Goal: Transaction & Acquisition: Purchase product/service

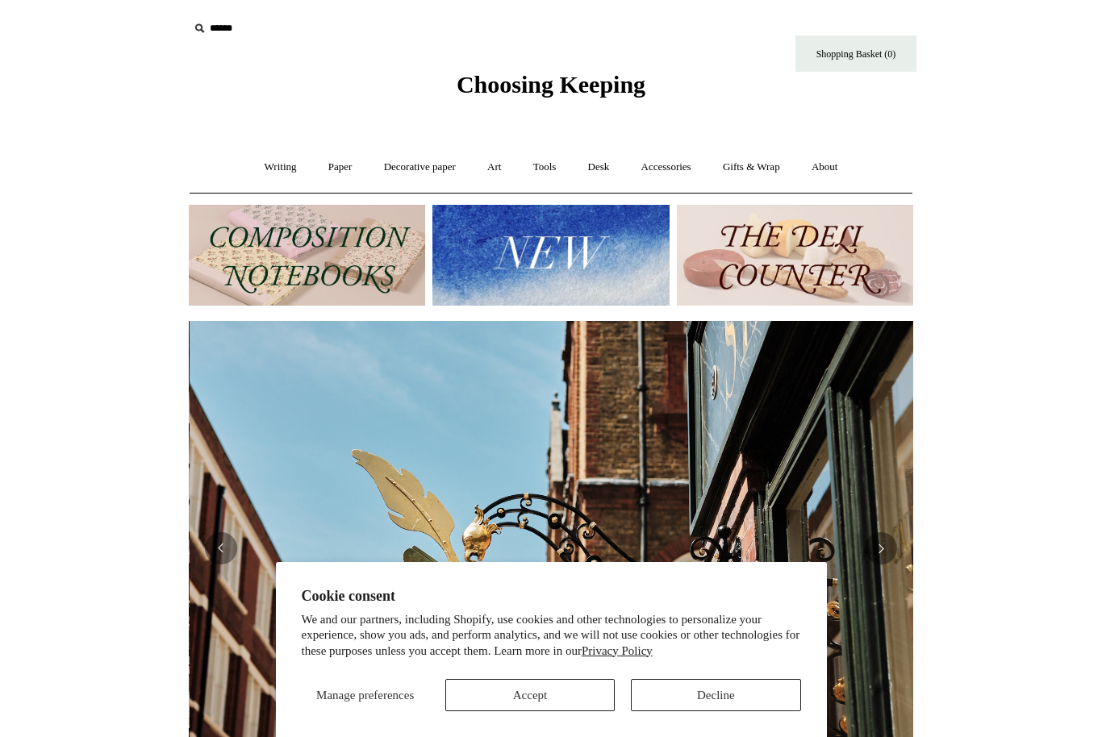
scroll to position [0, 724]
click at [511, 683] on button "Accept" at bounding box center [529, 695] width 169 height 32
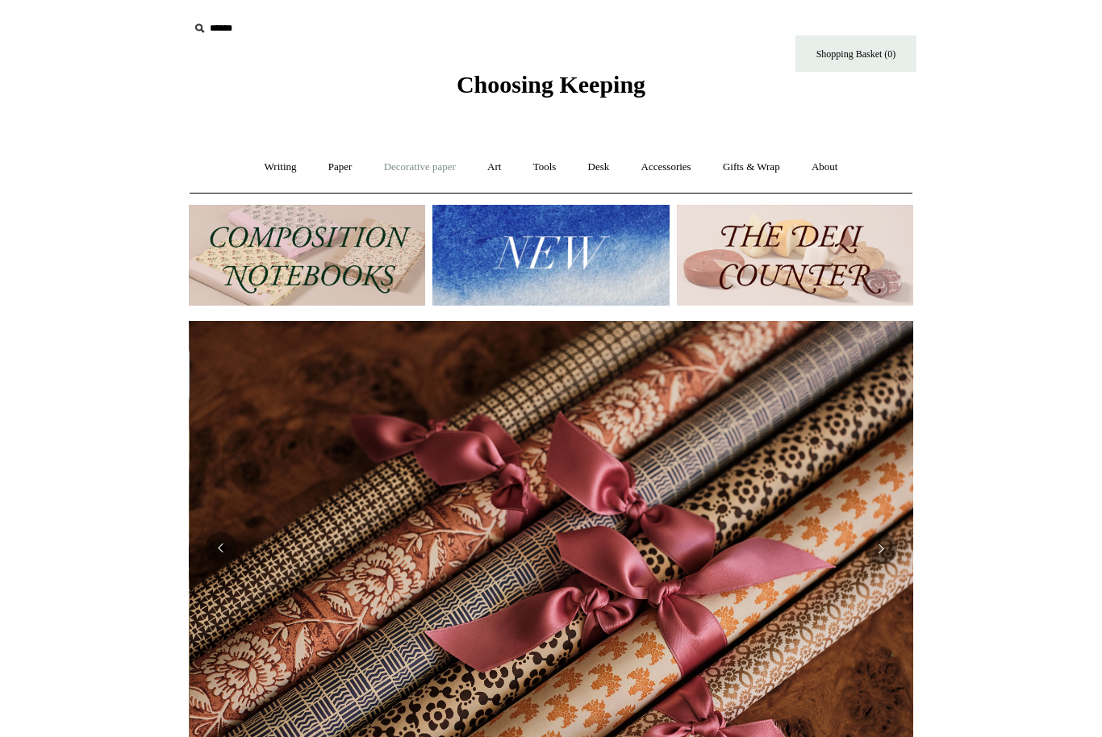
scroll to position [0, 1448]
click at [389, 172] on link "Decorative paper +" at bounding box center [419, 167] width 101 height 43
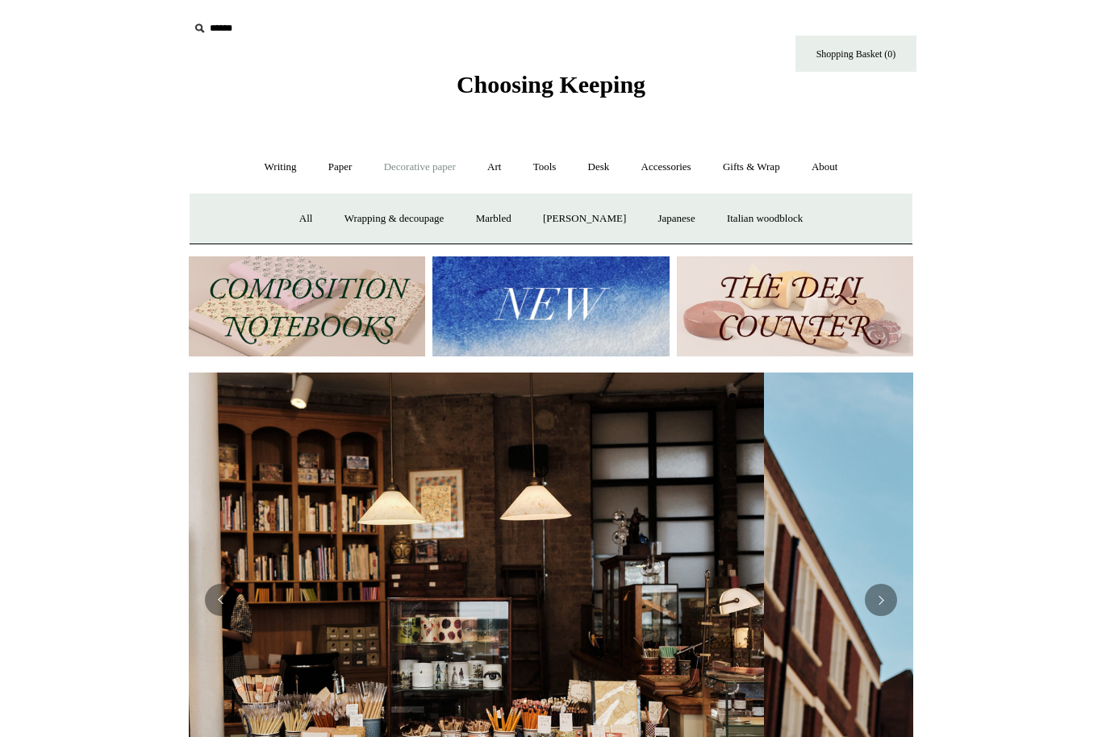
scroll to position [0, 0]
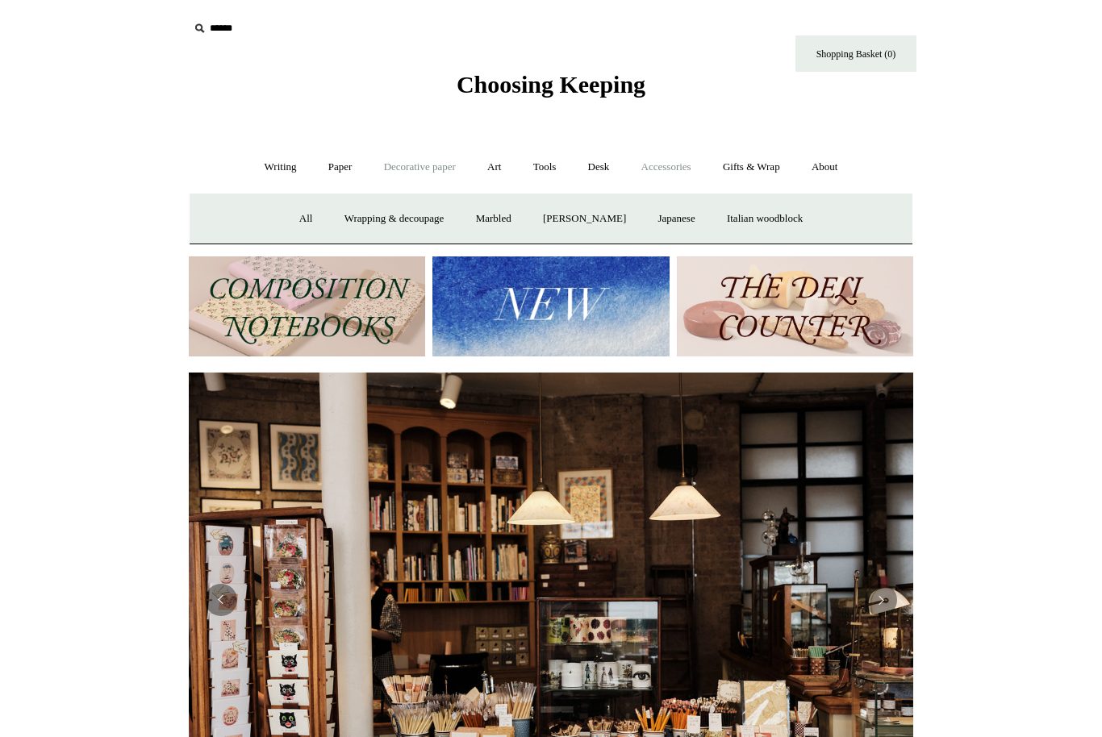
click at [689, 170] on link "Accessories +" at bounding box center [666, 167] width 79 height 43
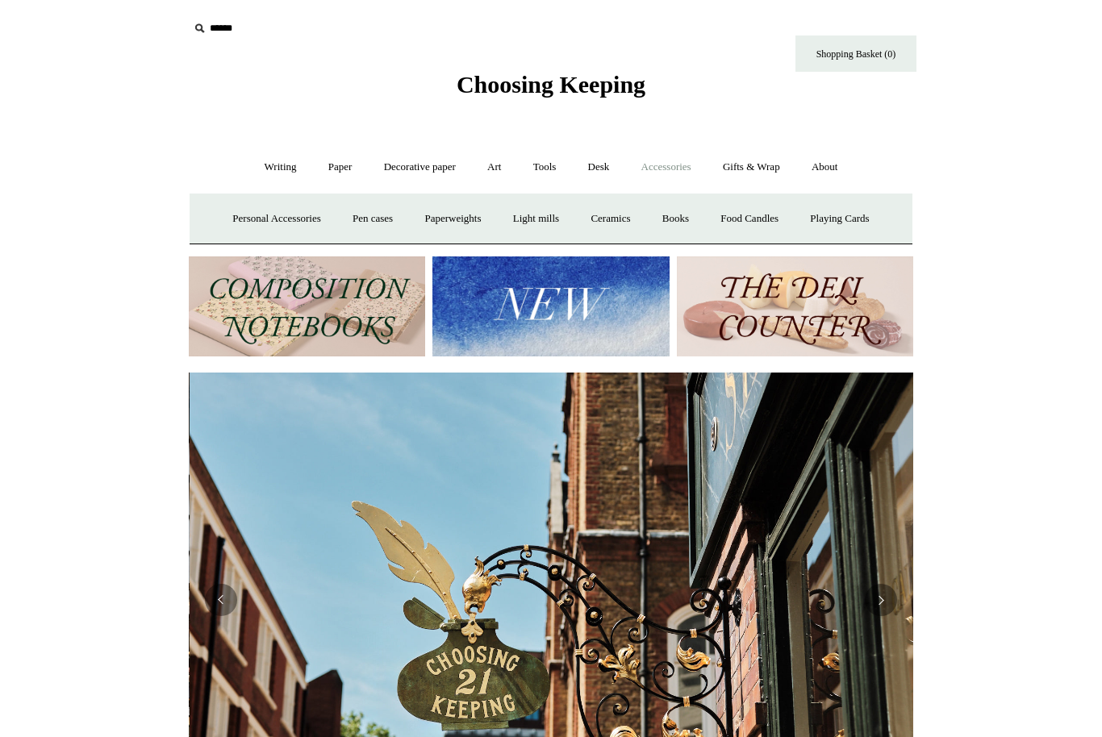
scroll to position [0, 724]
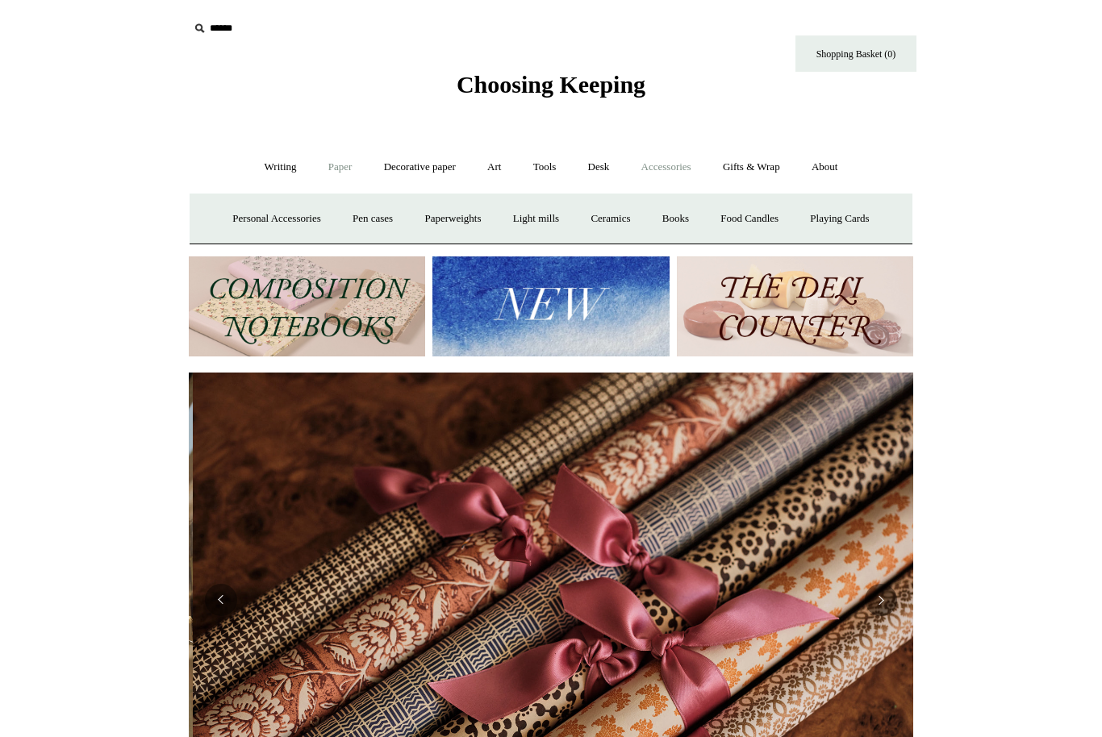
click at [337, 169] on link "Paper +" at bounding box center [340, 167] width 53 height 43
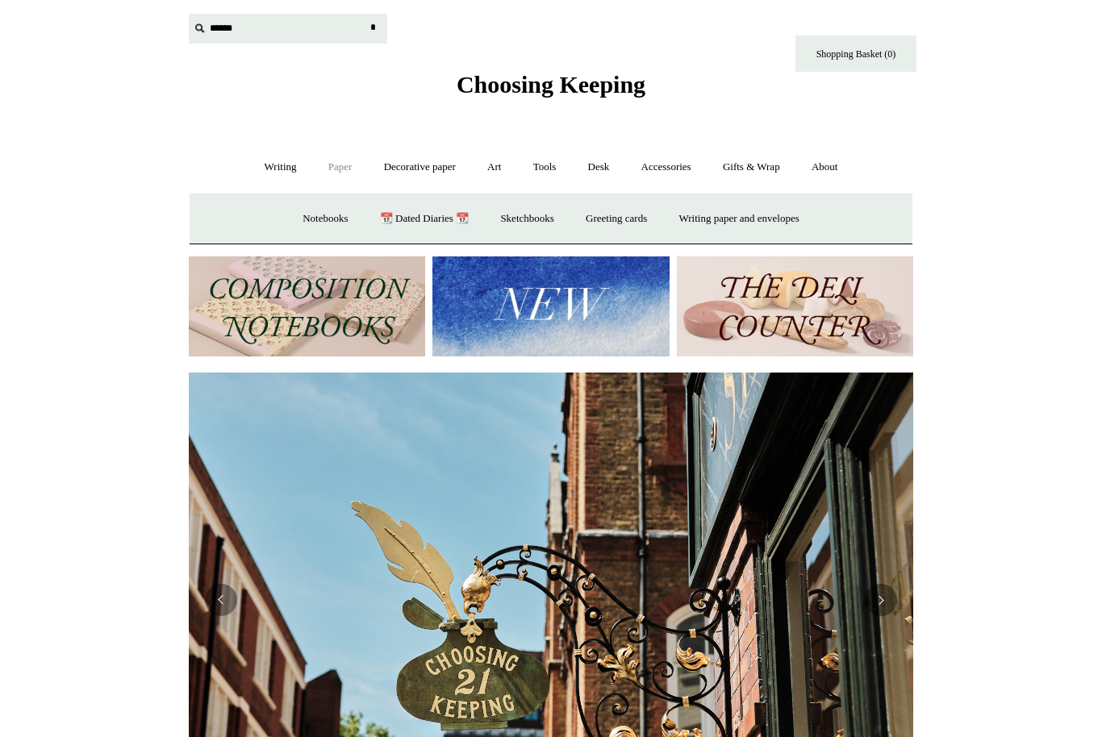
click at [228, 31] on input "text" at bounding box center [288, 29] width 198 height 30
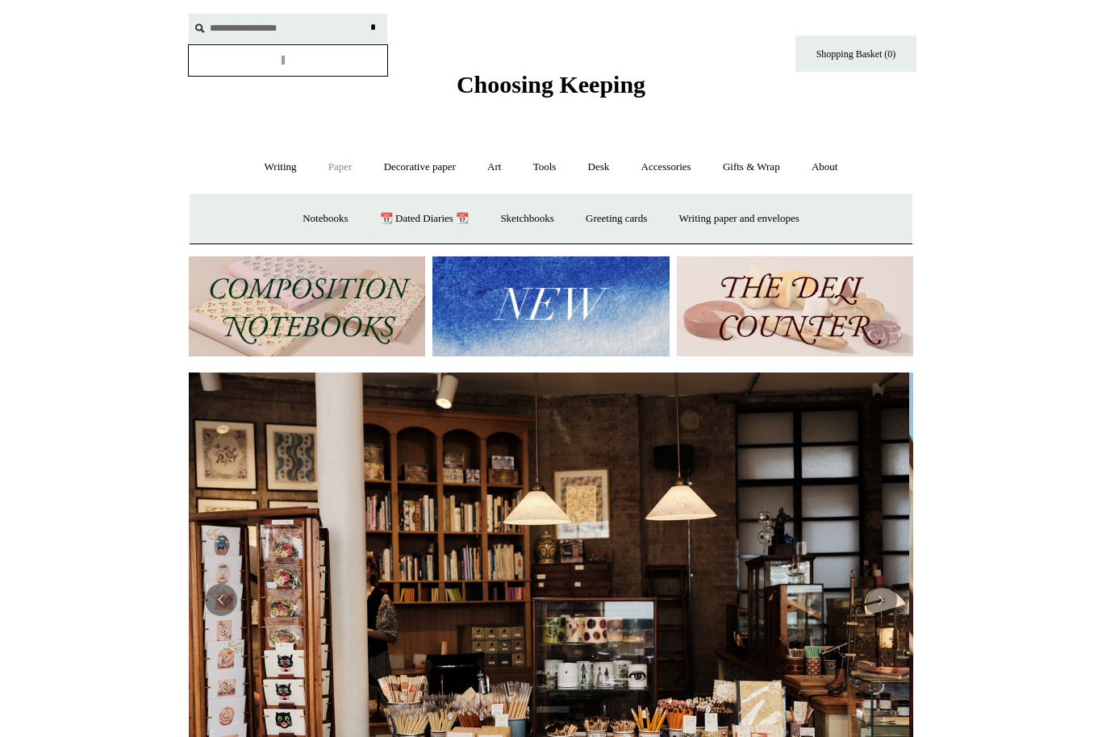
scroll to position [0, 0]
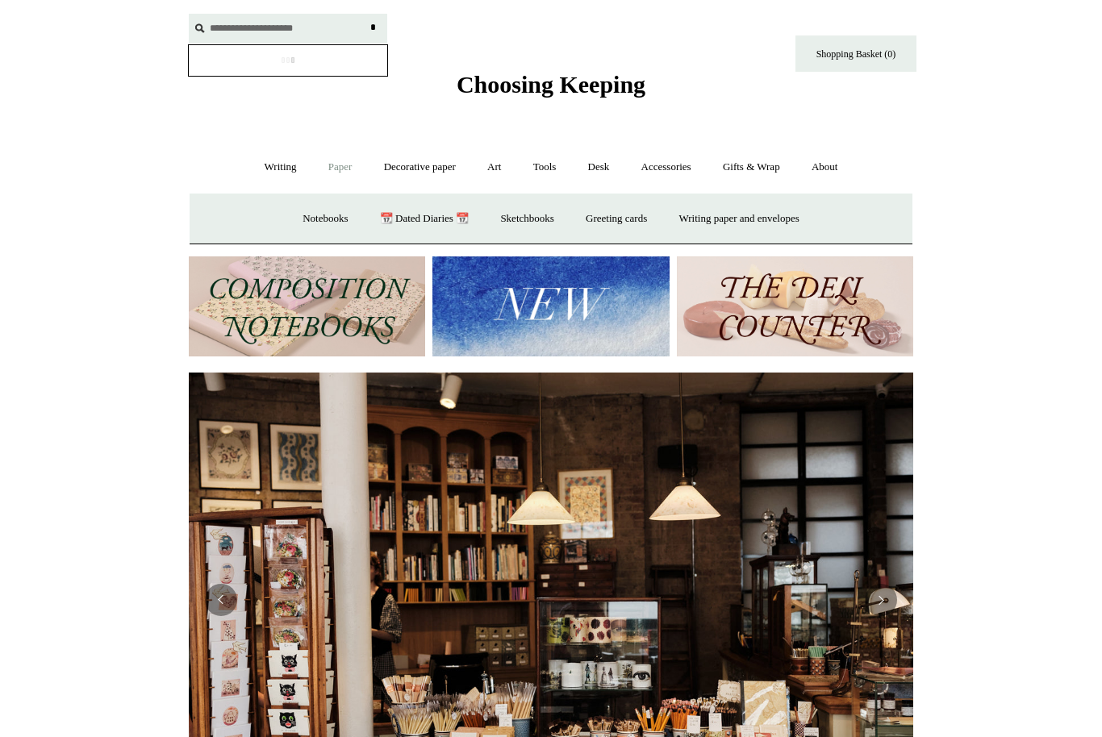
type input "**********"
click at [373, 27] on input "*" at bounding box center [372, 28] width 16 height 28
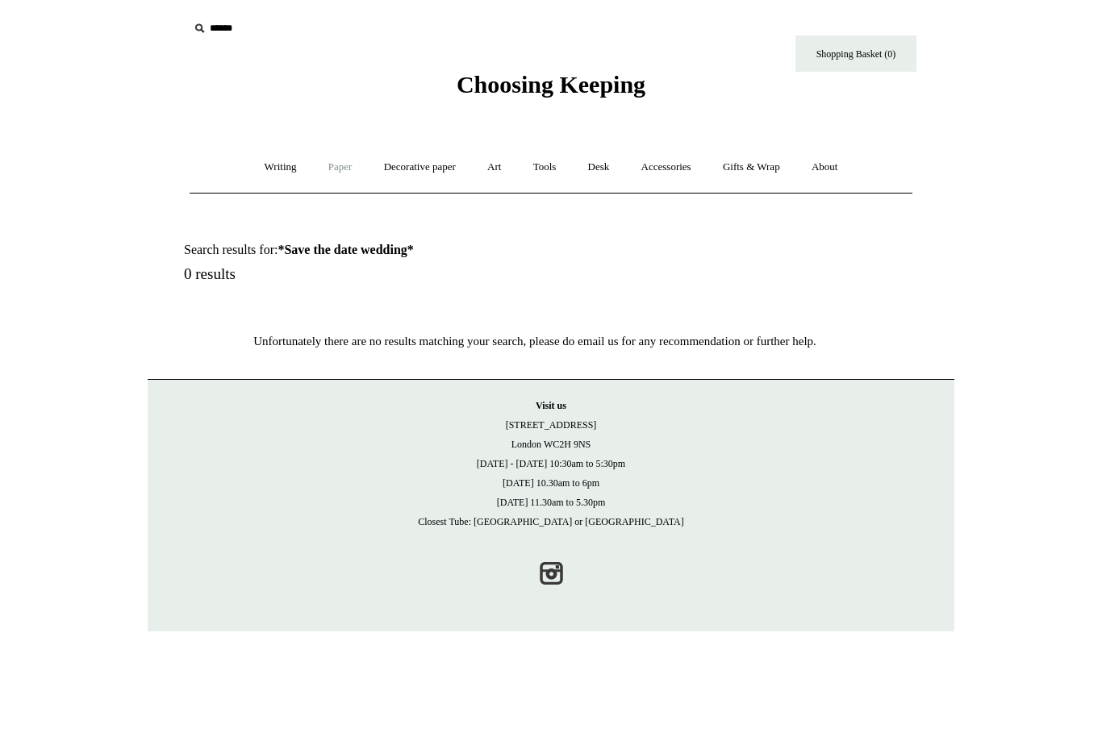
click at [341, 166] on link "Paper +" at bounding box center [340, 167] width 53 height 43
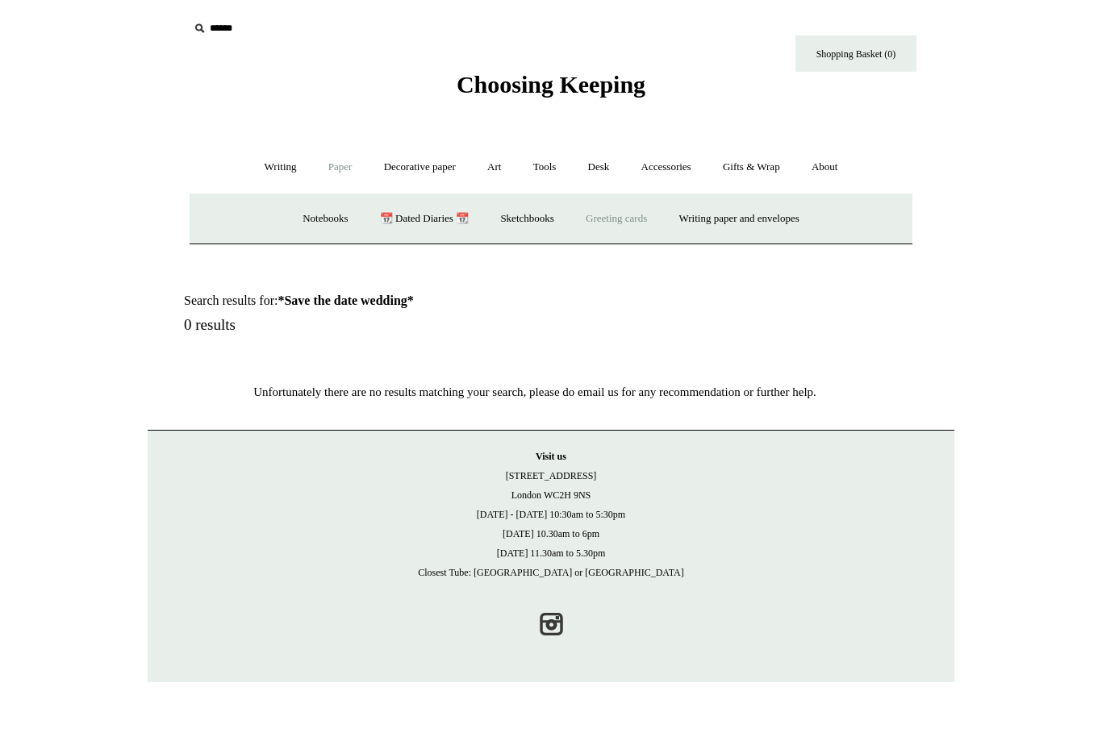
click at [610, 223] on link "Greeting cards +" at bounding box center [616, 219] width 90 height 43
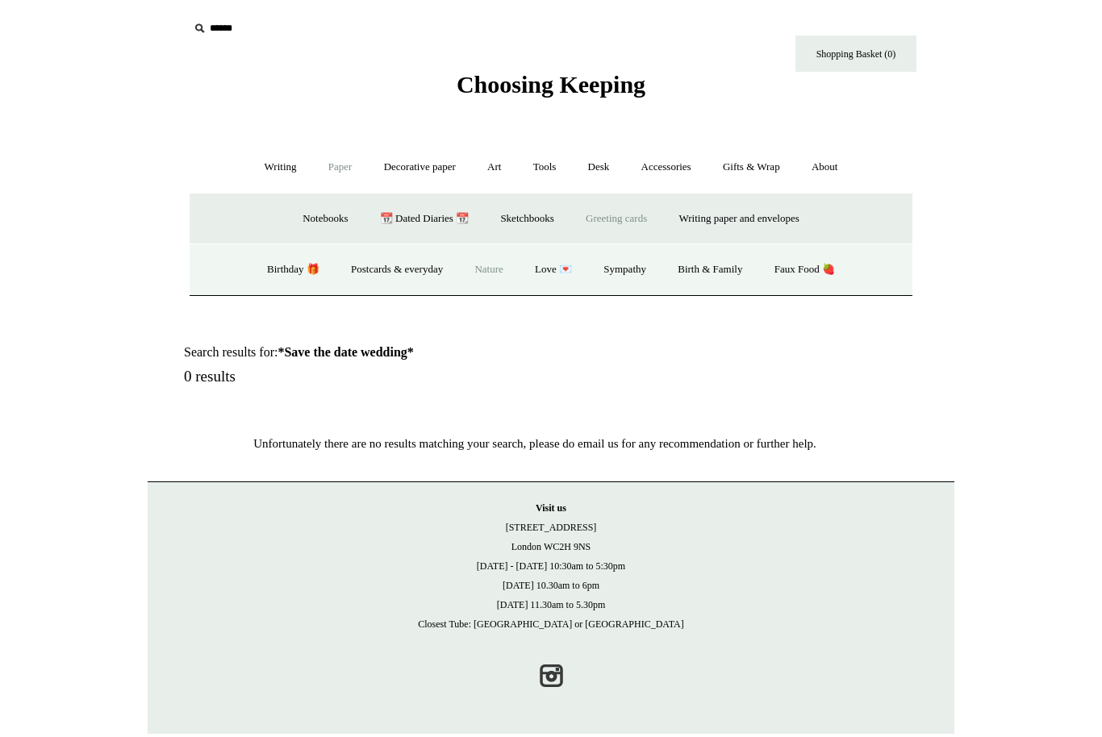
click at [494, 268] on link "Nature" at bounding box center [488, 269] width 57 height 43
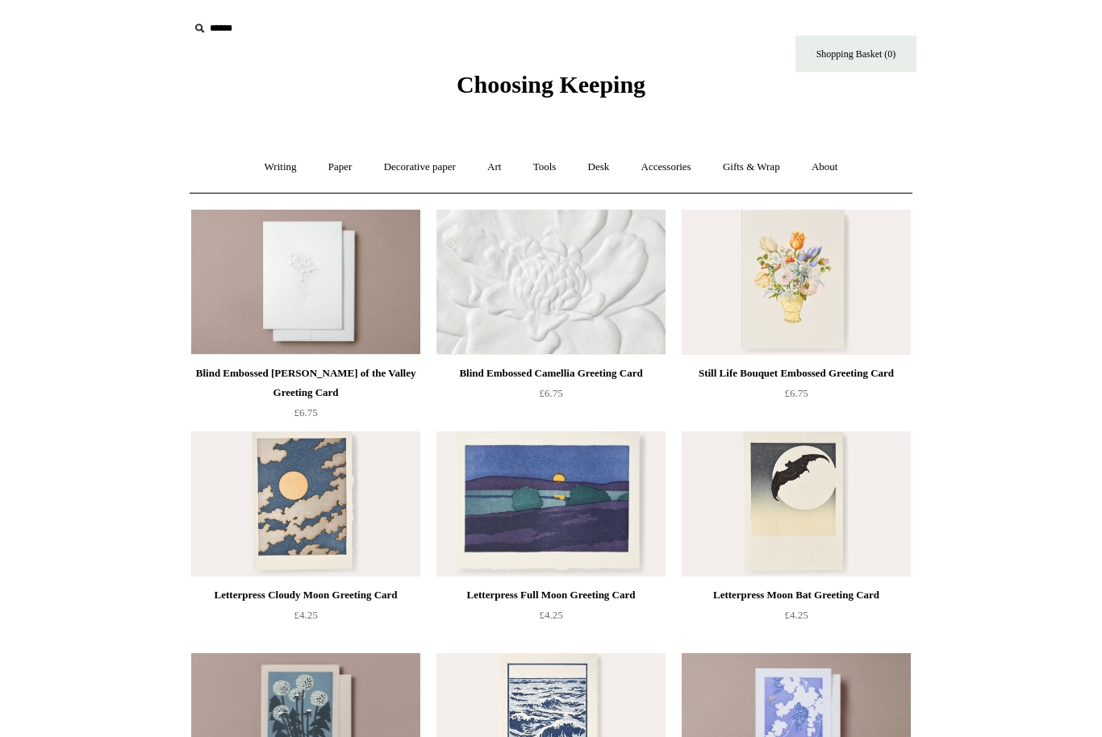
click at [581, 310] on img at bounding box center [550, 282] width 229 height 145
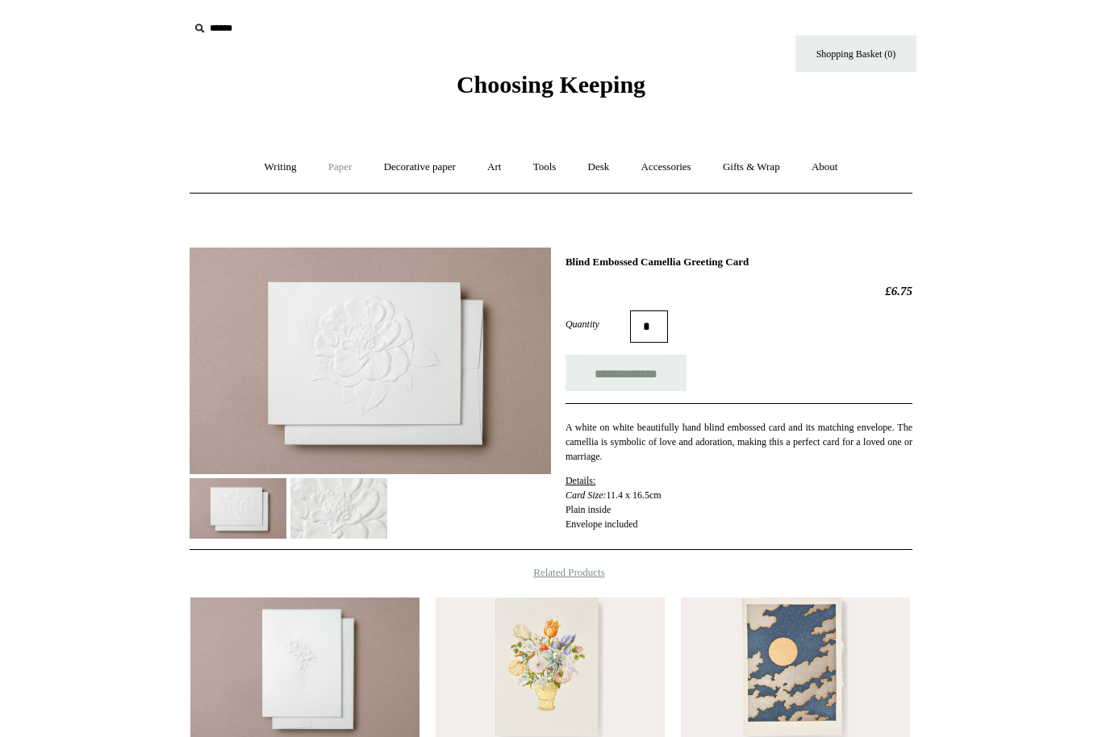
click at [331, 163] on link "Paper +" at bounding box center [340, 167] width 53 height 43
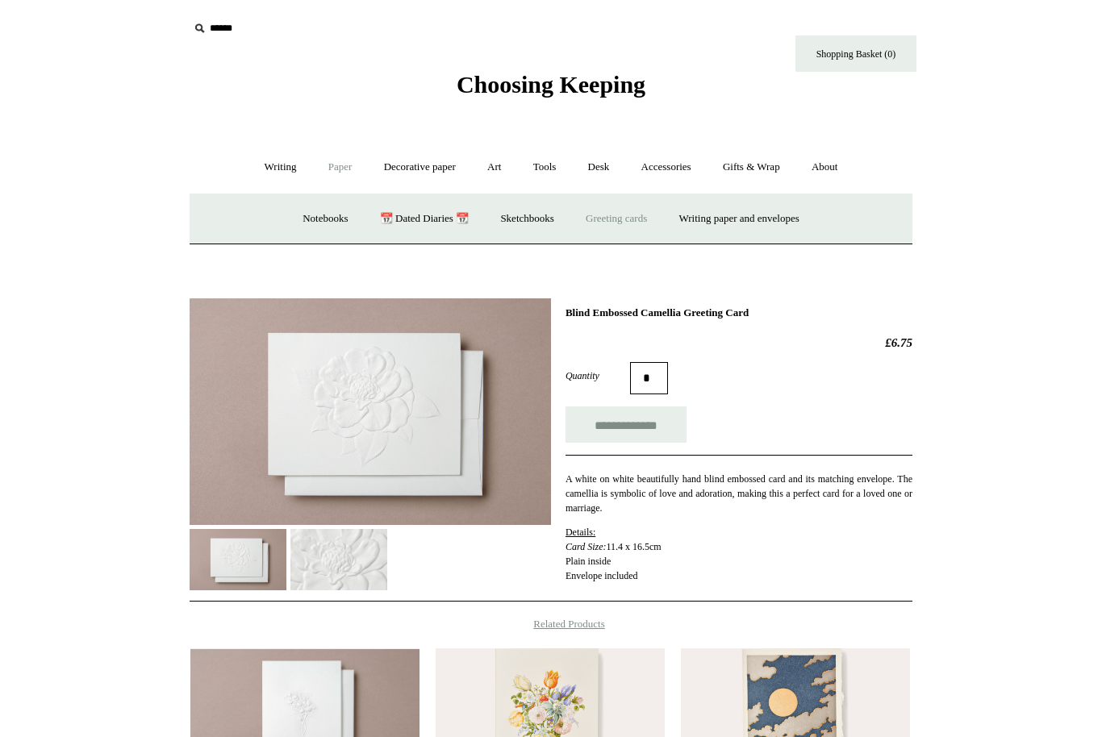
click at [617, 222] on link "Greeting cards +" at bounding box center [616, 219] width 90 height 43
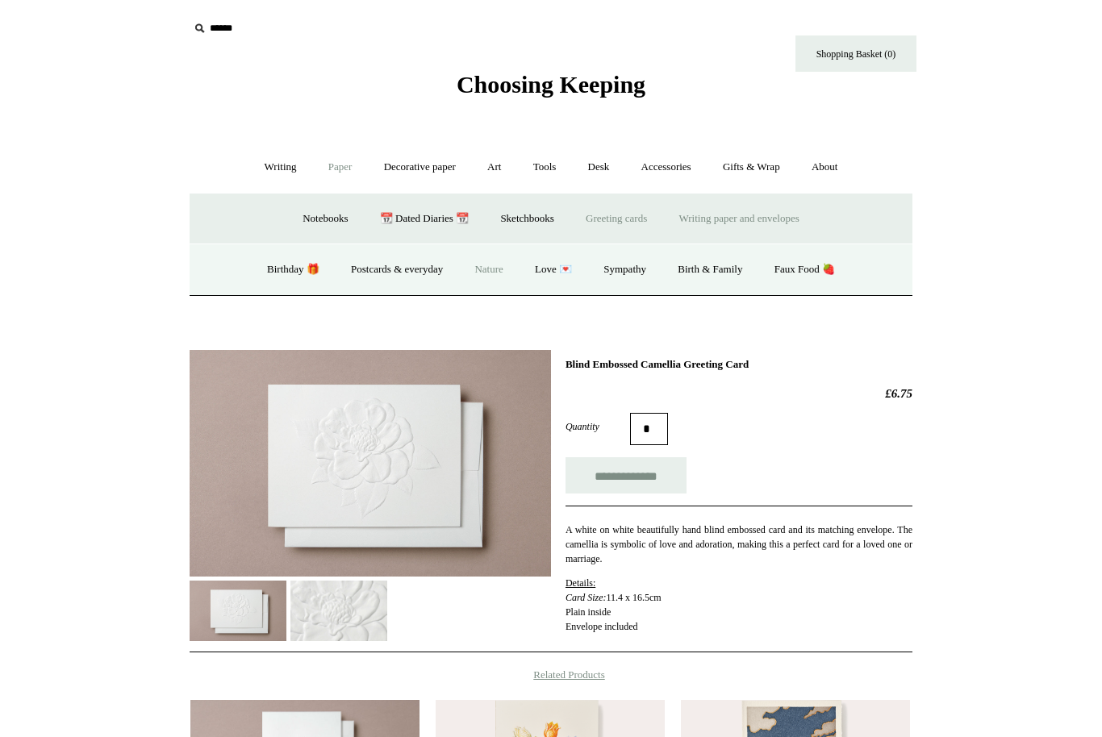
click at [731, 221] on link "Writing paper and envelopes +" at bounding box center [738, 219] width 149 height 43
click at [627, 274] on link "Notecard sets" at bounding box center [613, 269] width 85 height 43
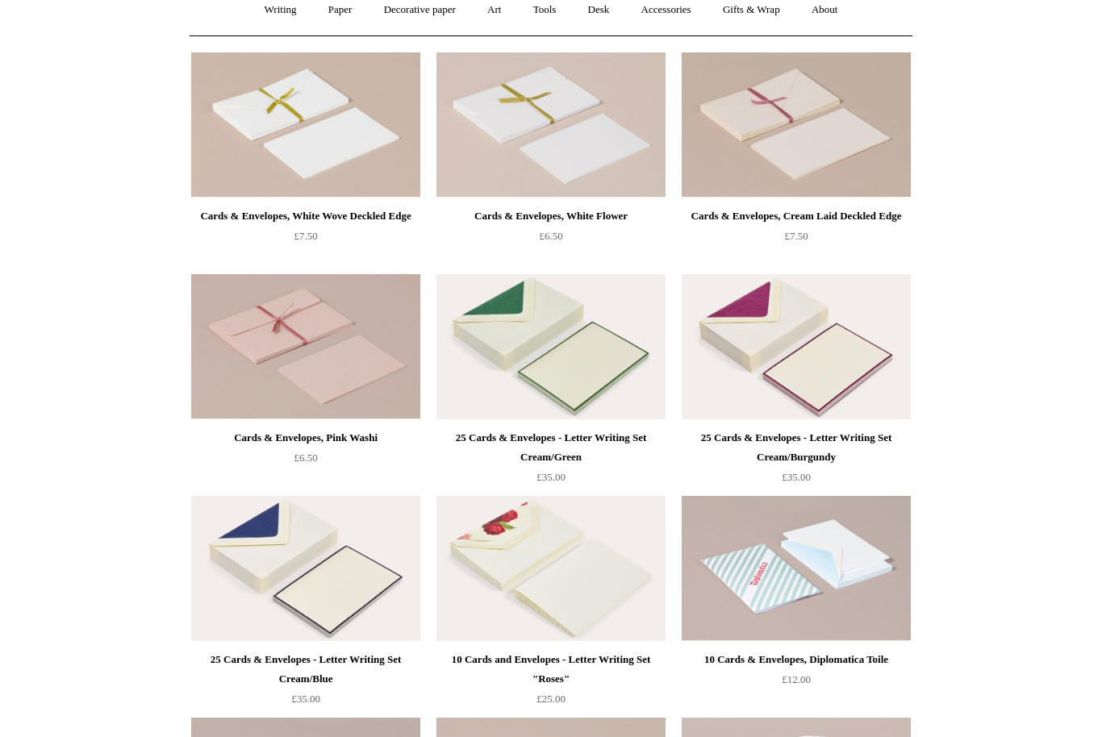
scroll to position [156, 0]
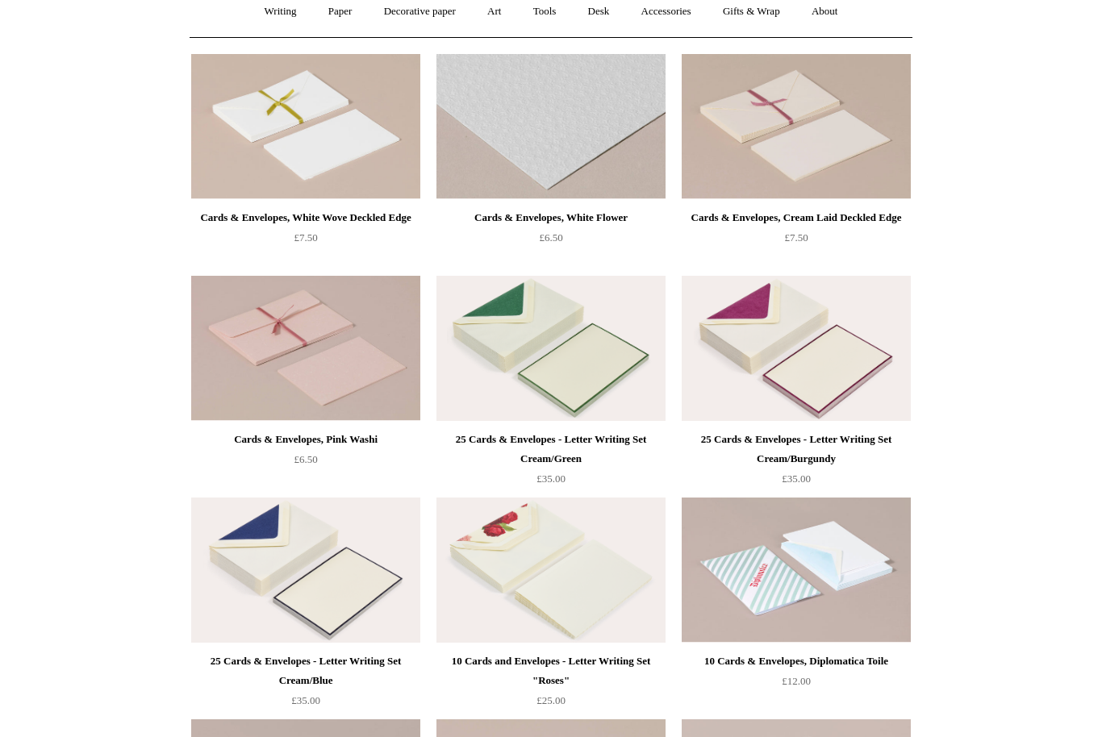
click at [626, 127] on img at bounding box center [550, 126] width 229 height 145
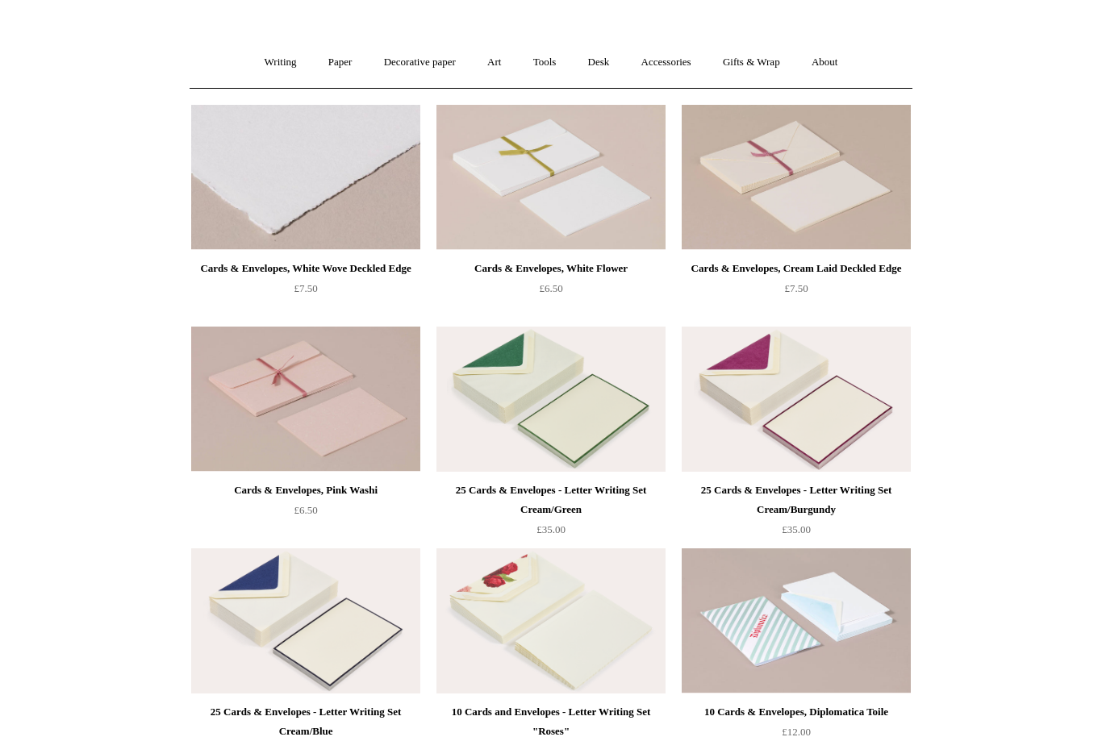
scroll to position [105, 0]
click at [357, 185] on img at bounding box center [305, 177] width 229 height 145
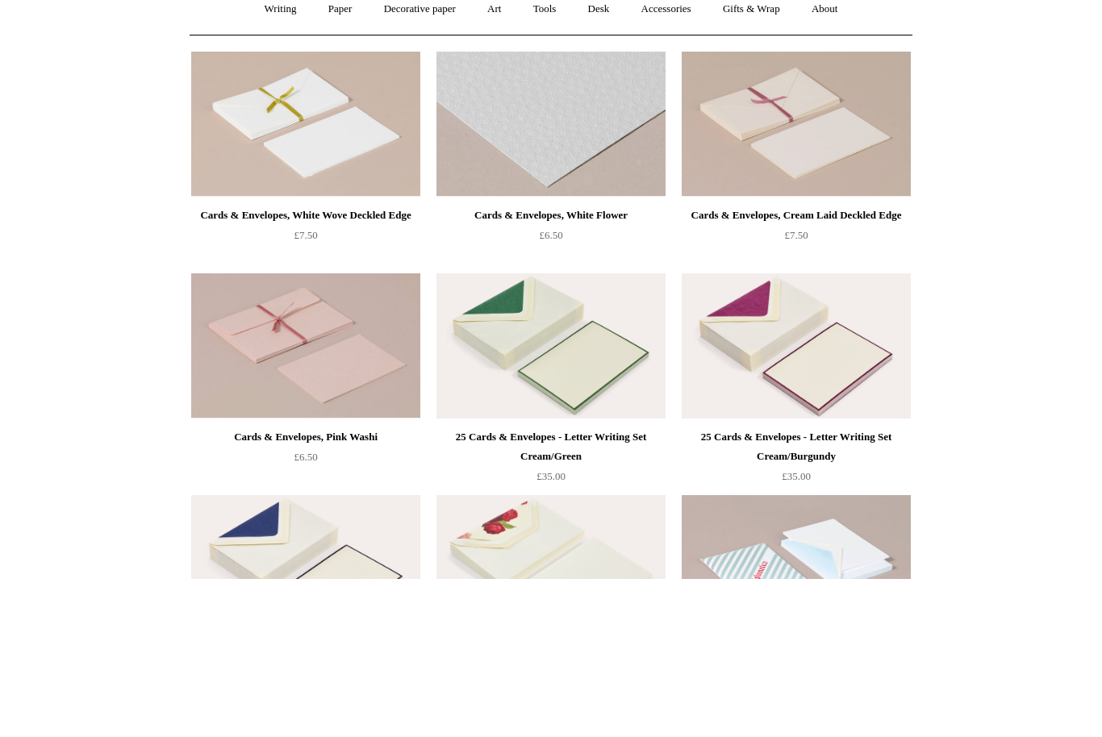
scroll to position [158, 0]
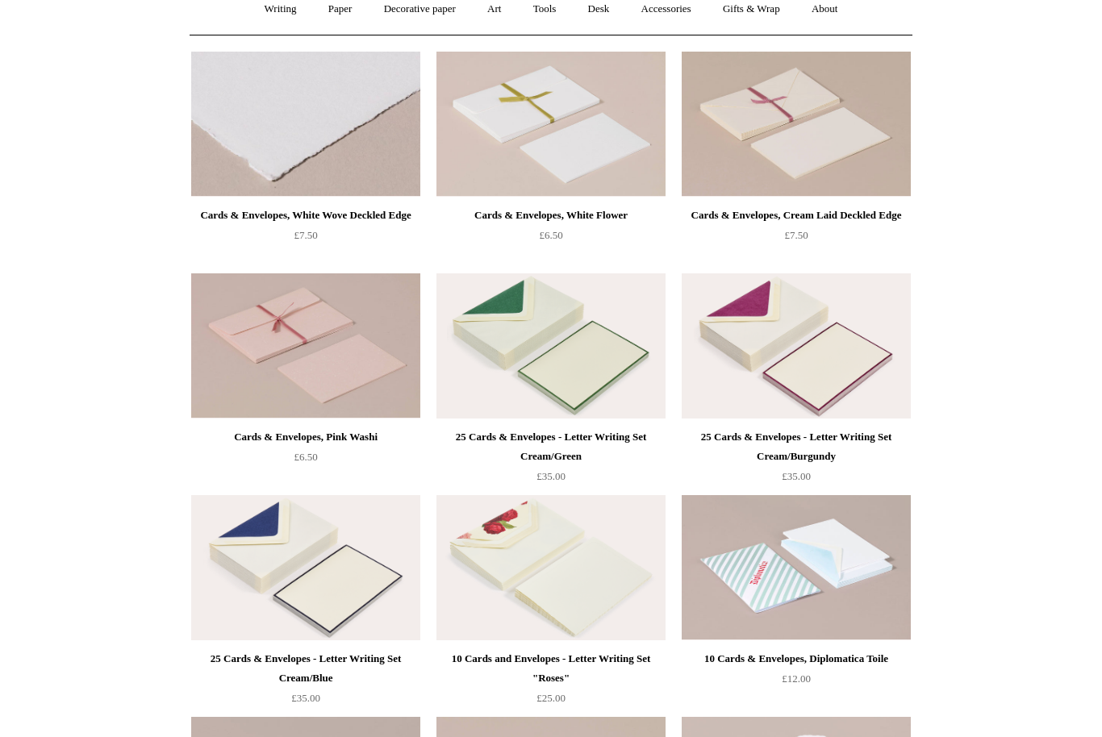
click at [305, 158] on img at bounding box center [305, 124] width 229 height 145
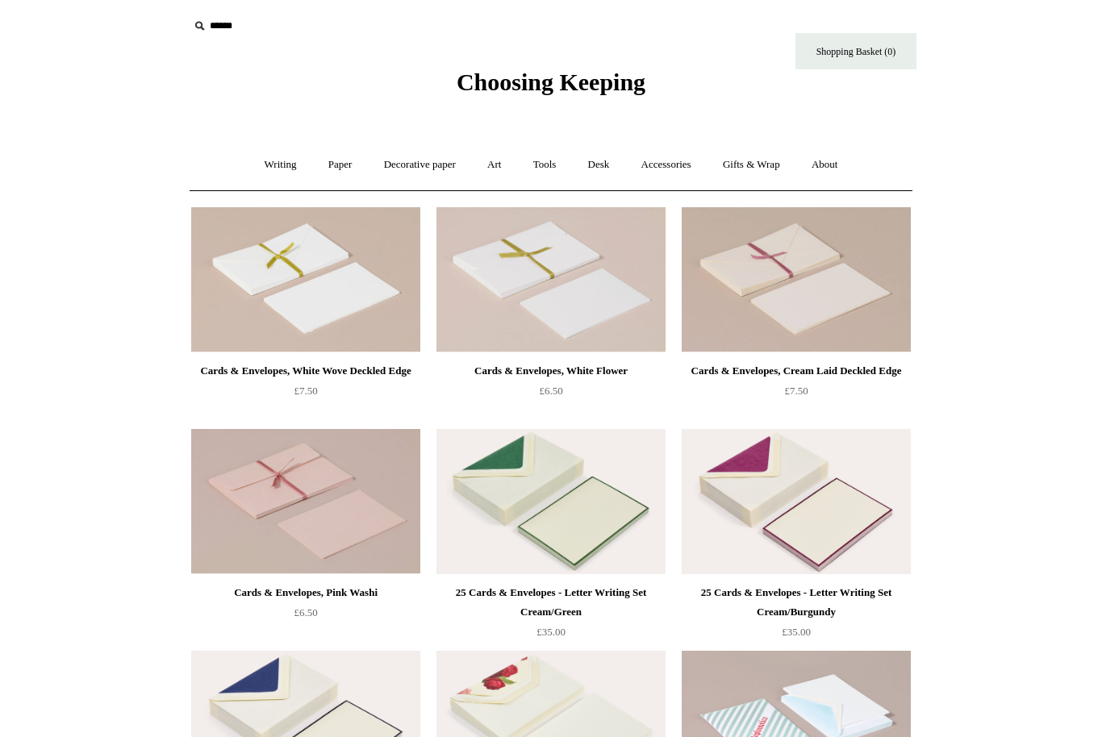
scroll to position [0, 0]
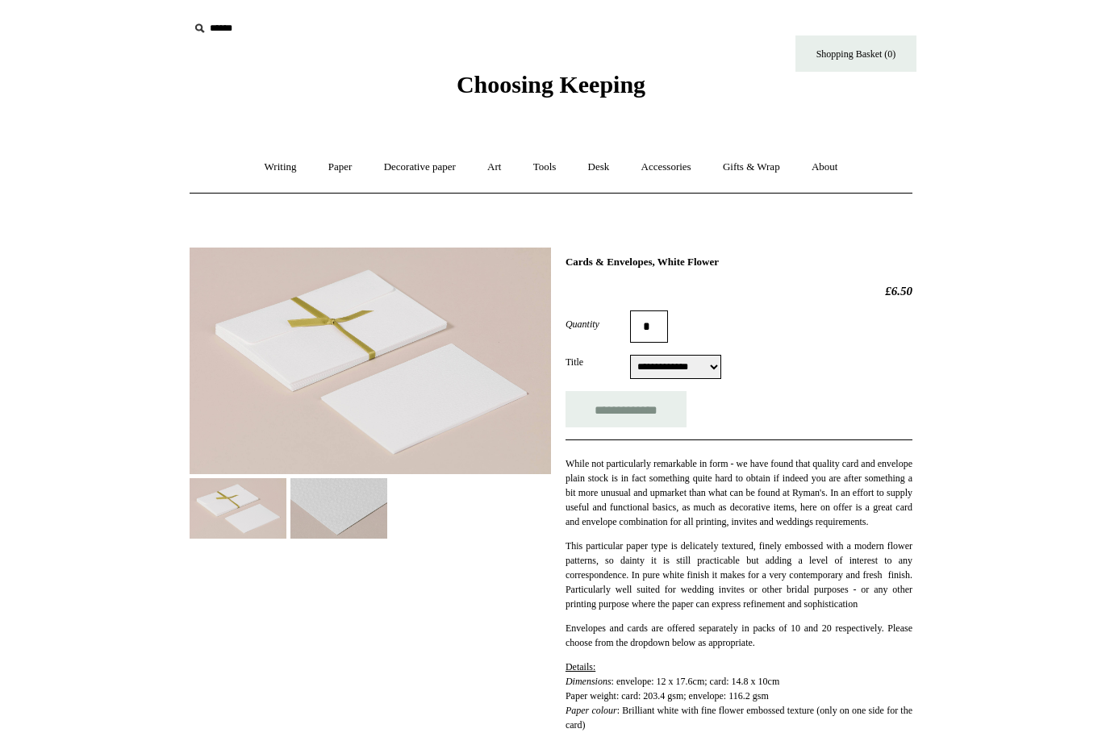
click at [334, 497] on img at bounding box center [338, 508] width 97 height 60
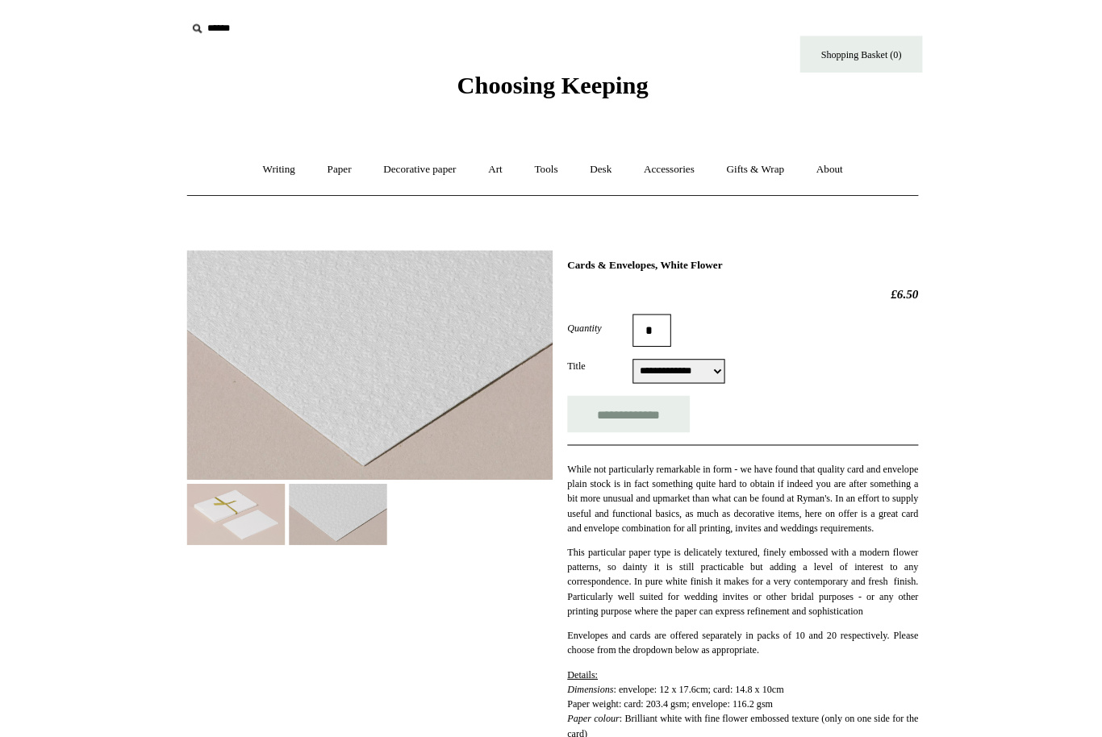
click at [256, 495] on img at bounding box center [238, 508] width 97 height 60
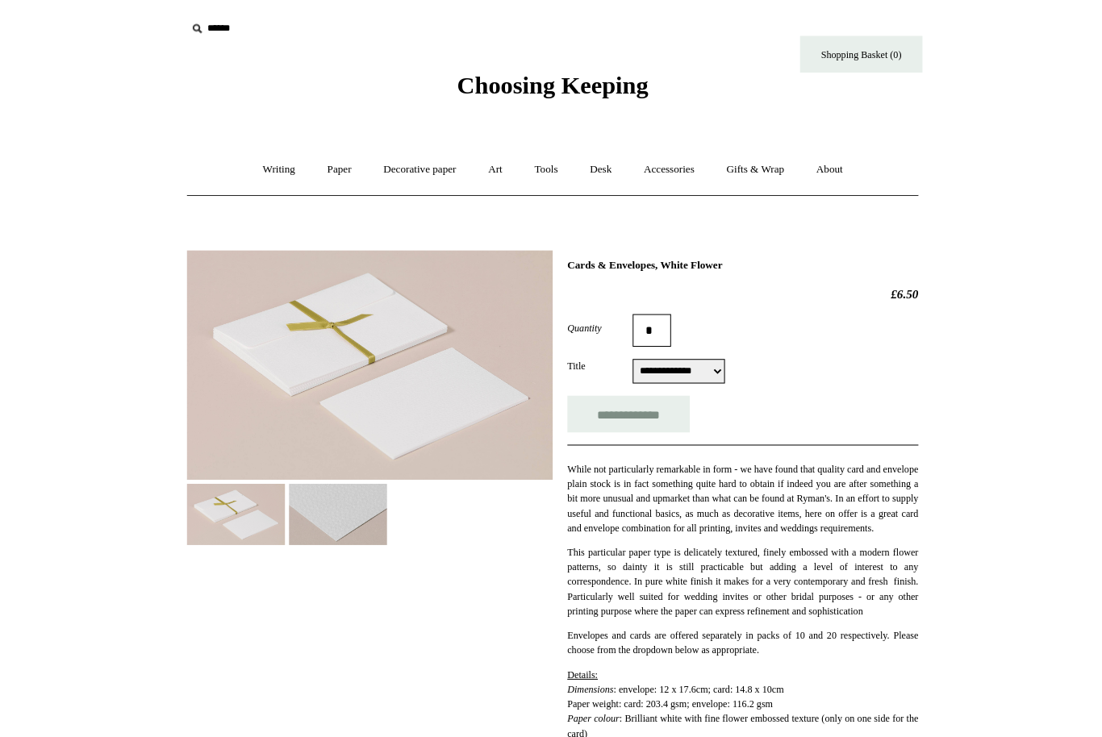
click at [332, 527] on img at bounding box center [338, 508] width 97 height 60
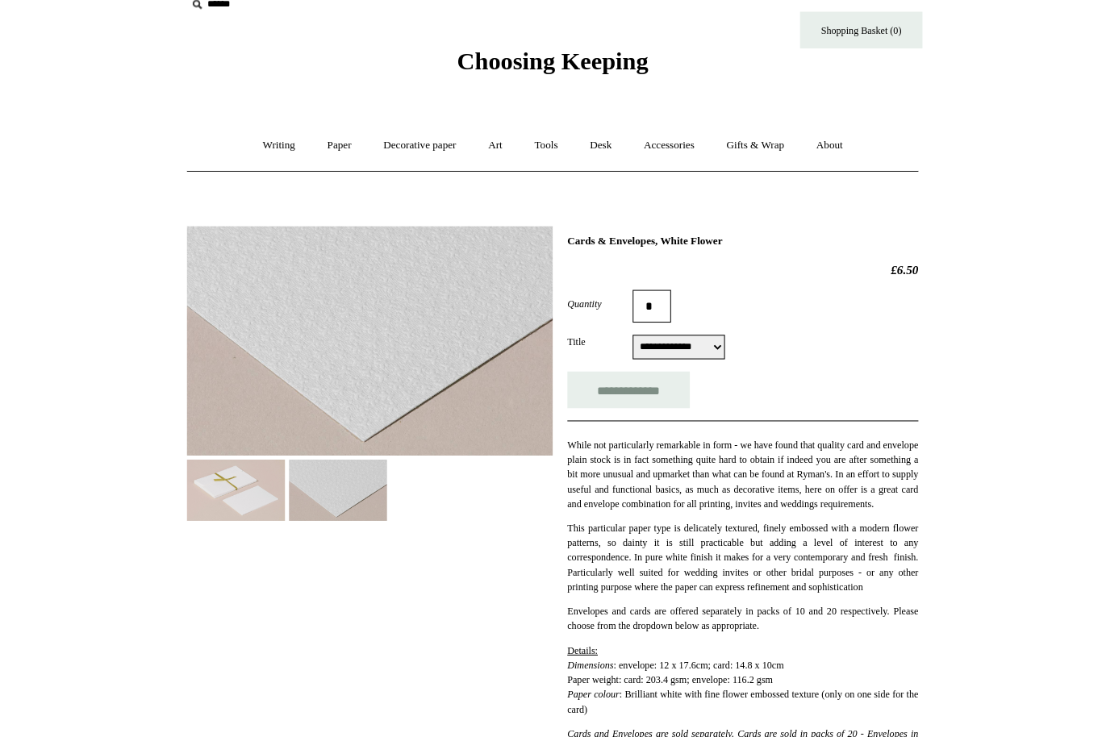
scroll to position [23, 0]
click at [228, 495] on img at bounding box center [238, 486] width 97 height 60
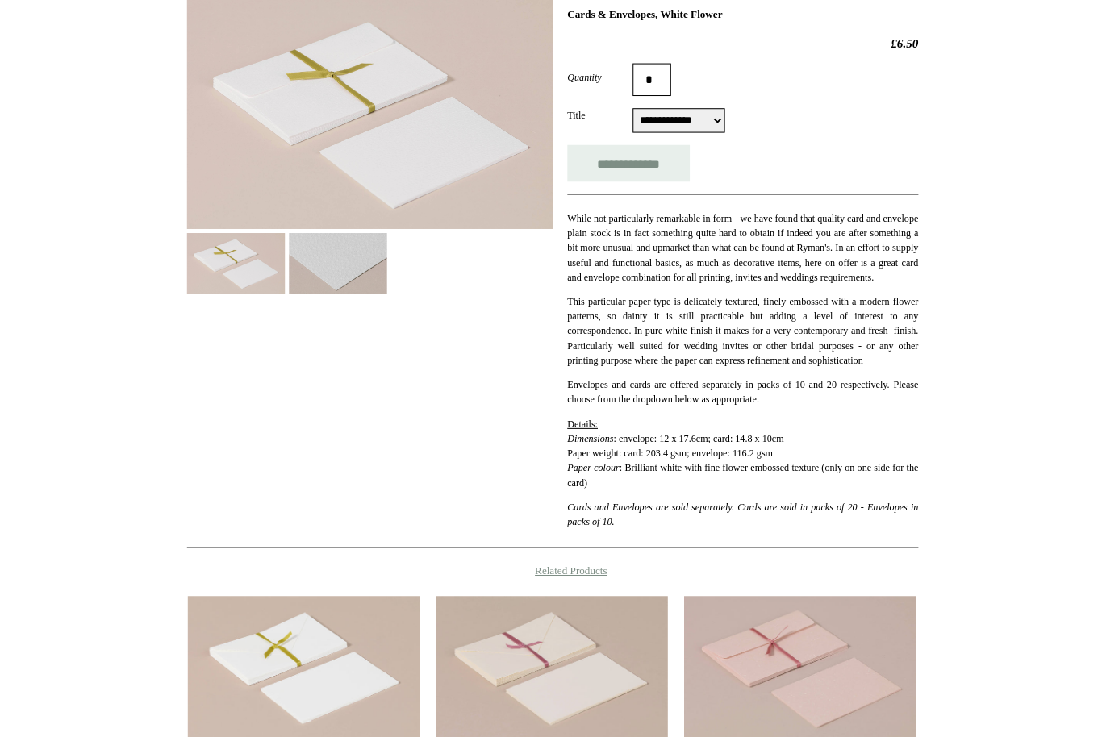
scroll to position [247, 0]
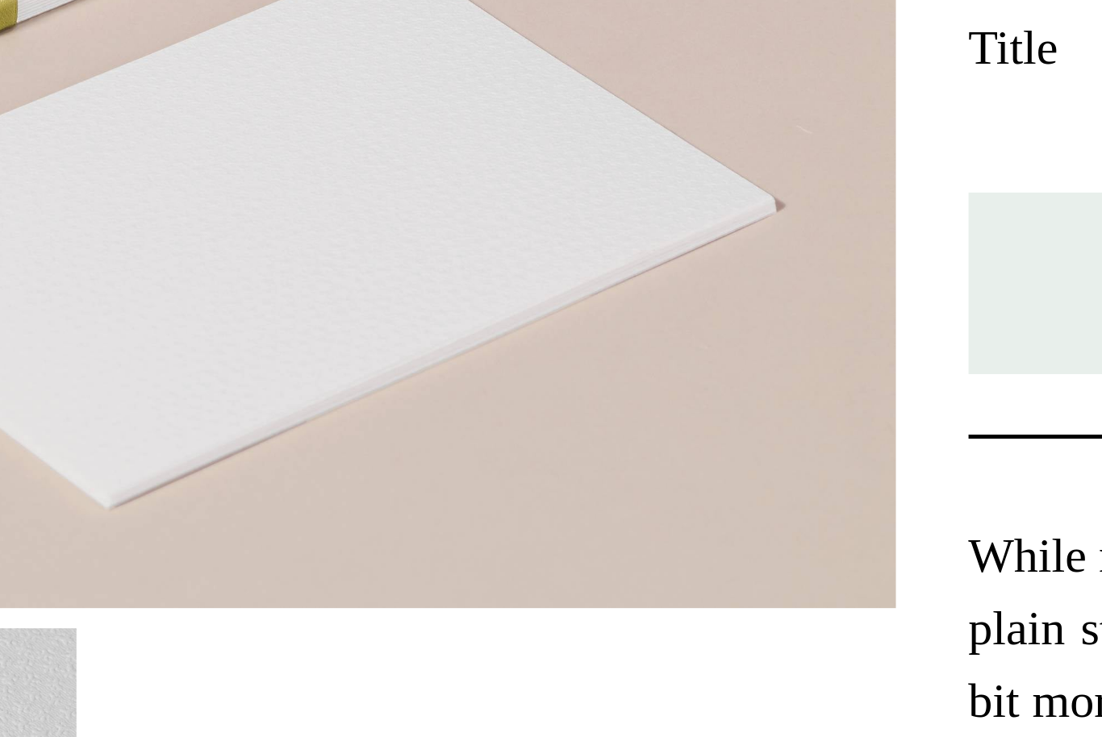
click at [190, 51] on img at bounding box center [370, 114] width 361 height 227
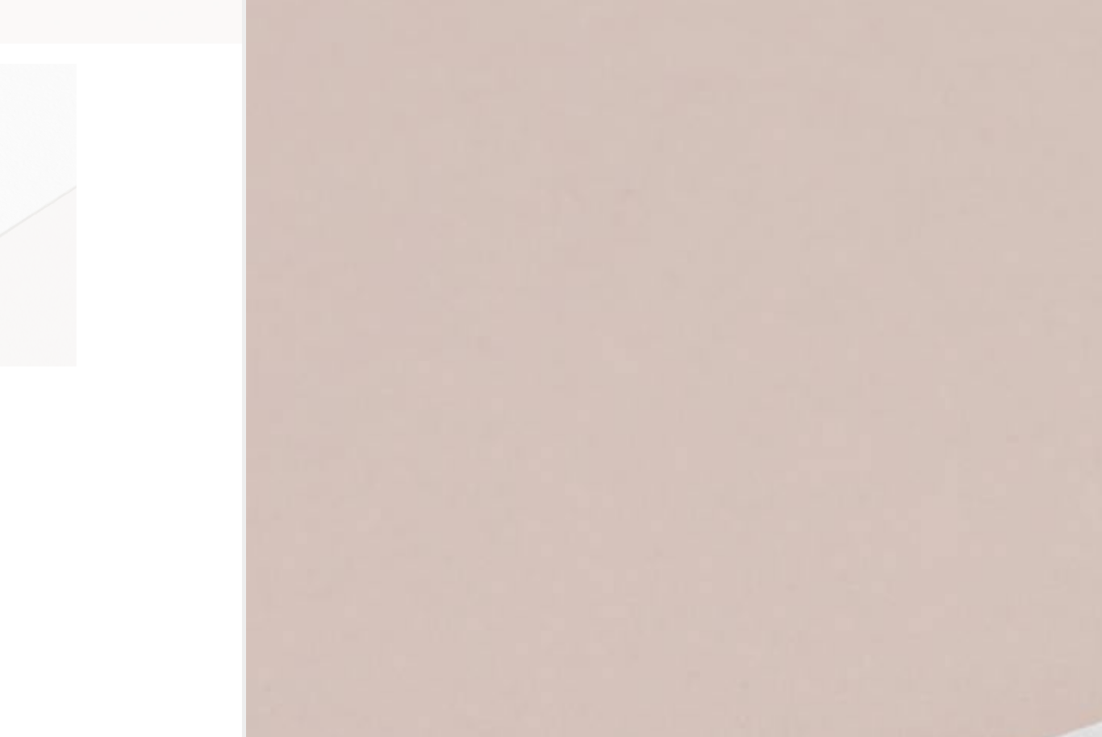
click at [420, 182] on link at bounding box center [596, 497] width 352 height 631
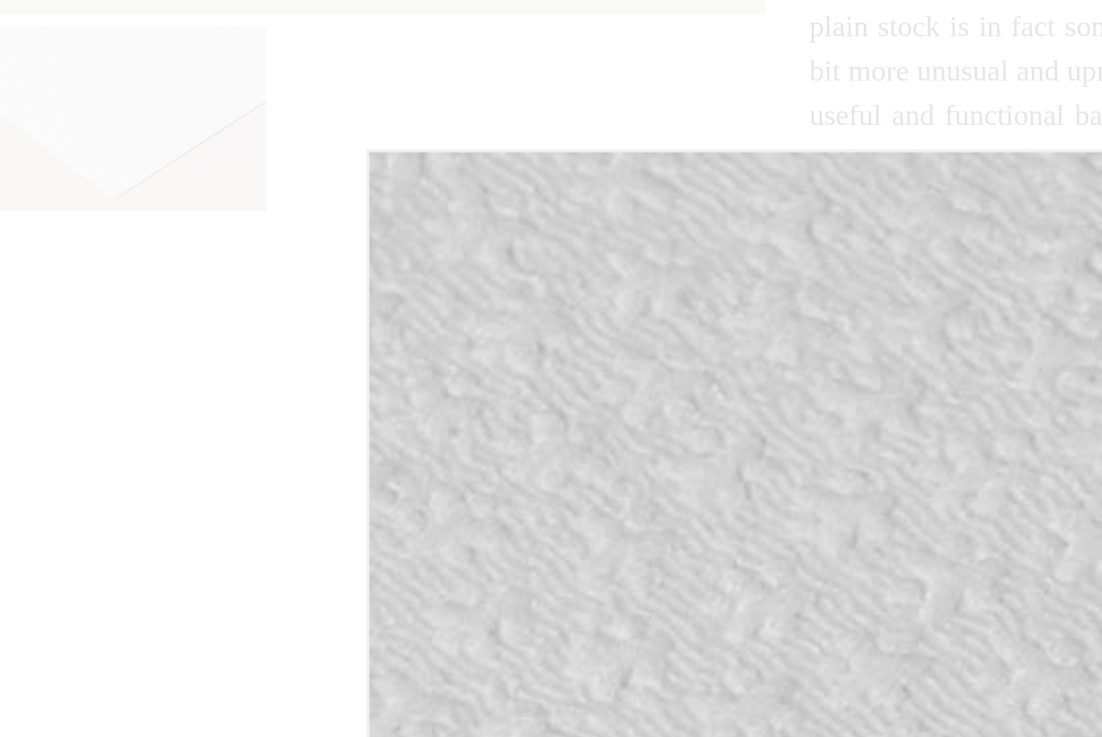
click at [37, 108] on div at bounding box center [551, 419] width 1102 height 1332
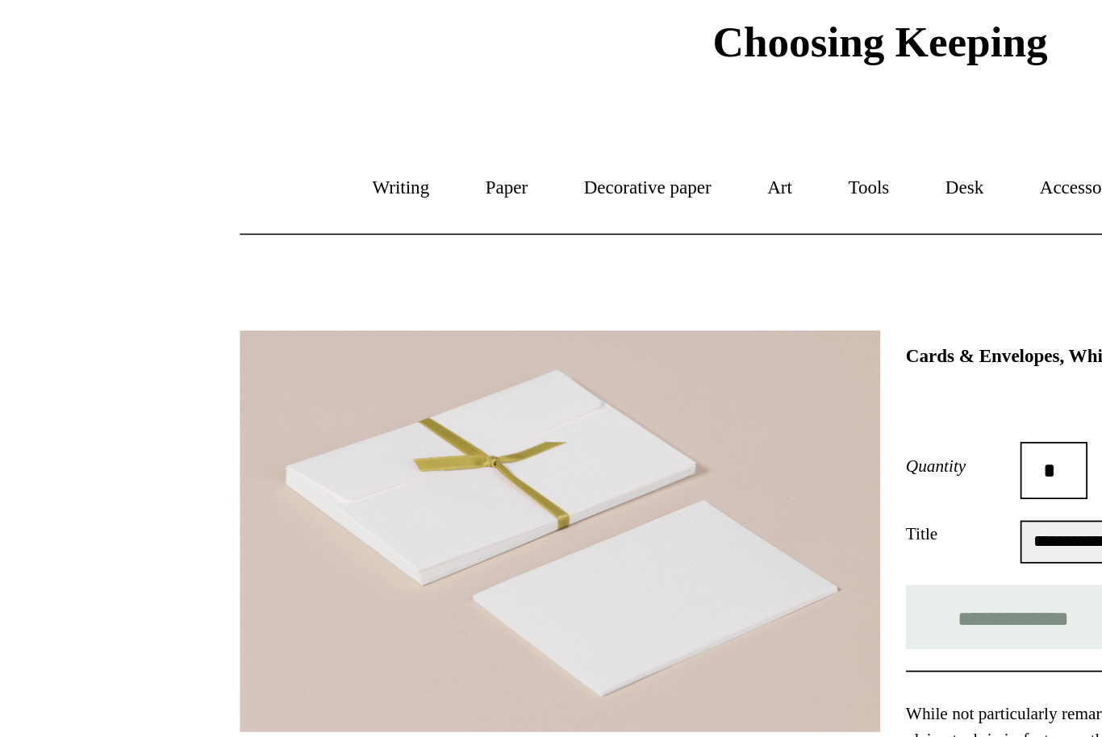
scroll to position [55, 0]
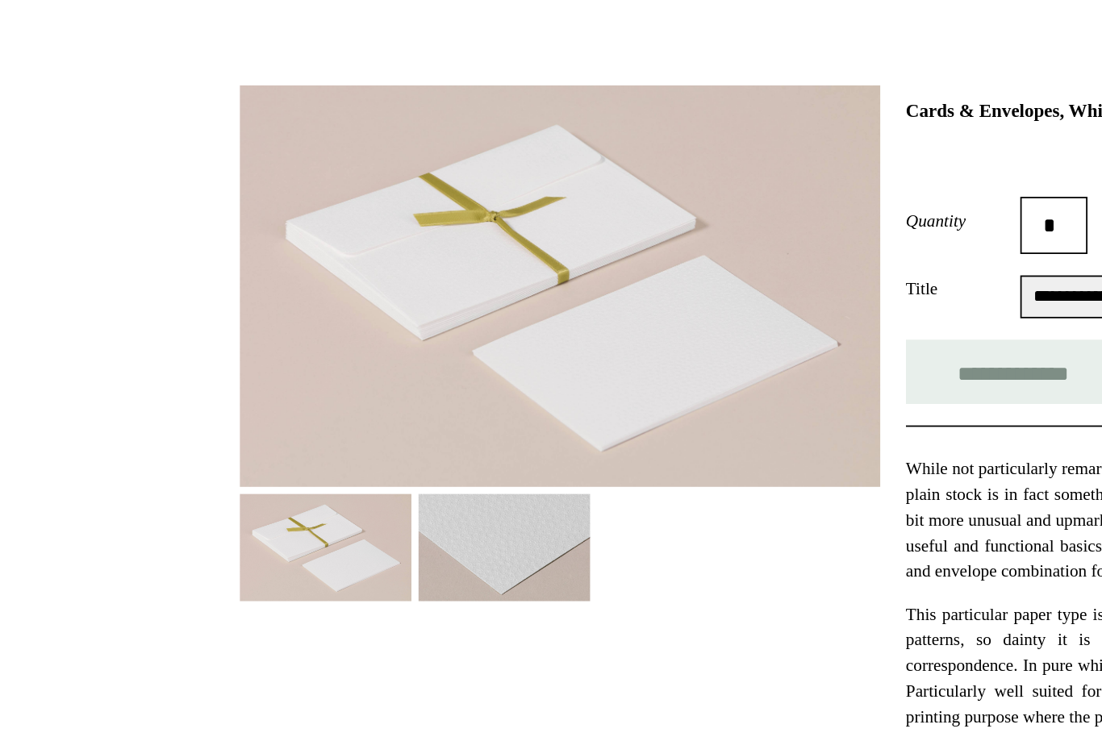
click at [372, 222] on img at bounding box center [370, 306] width 361 height 227
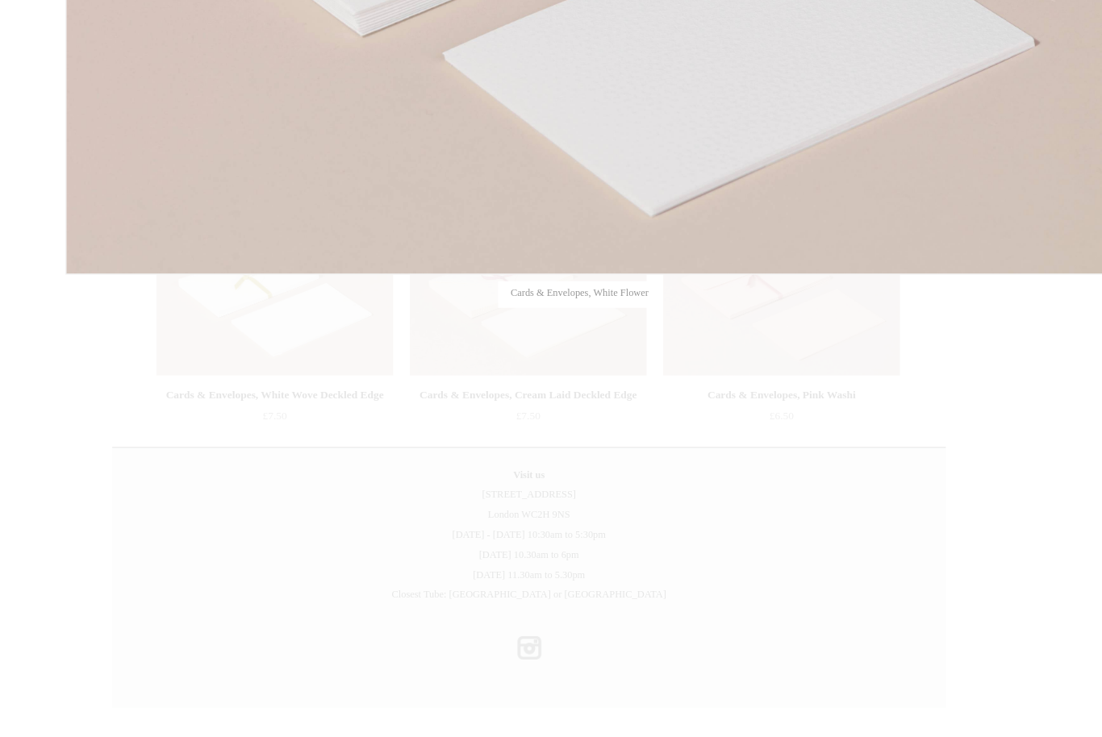
scroll to position [595, 4]
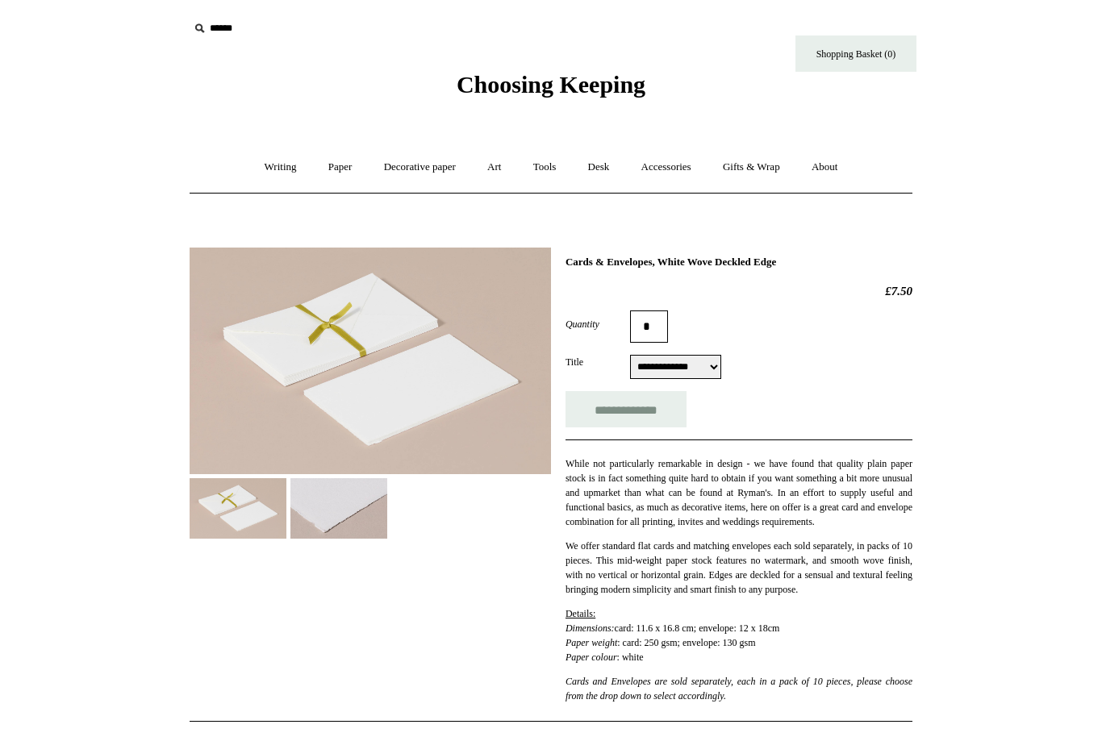
click at [364, 507] on img at bounding box center [338, 508] width 97 height 60
click at [364, 510] on img at bounding box center [338, 508] width 97 height 60
